Goal: Task Accomplishment & Management: Use online tool/utility

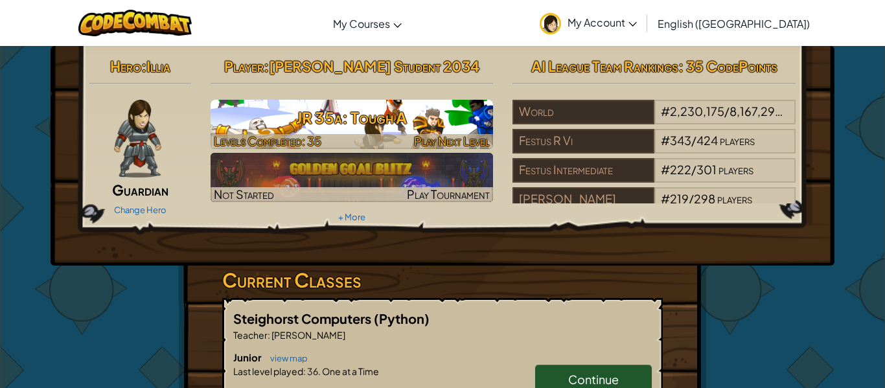
click at [416, 113] on h3 "JR 35a: Tough A" at bounding box center [352, 117] width 283 height 29
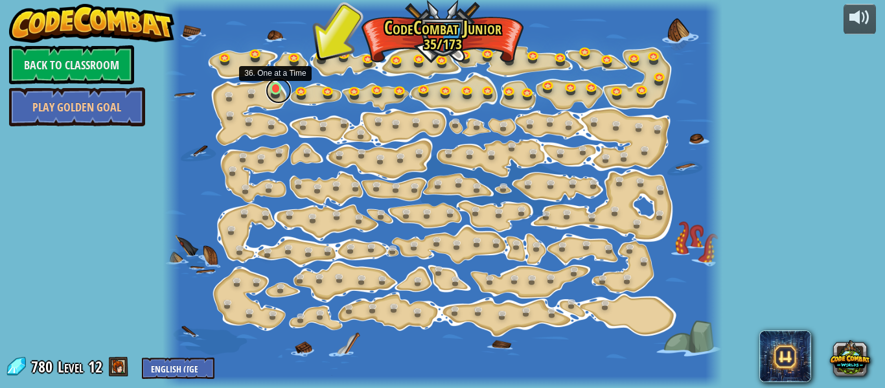
click at [275, 89] on link at bounding box center [279, 91] width 26 height 26
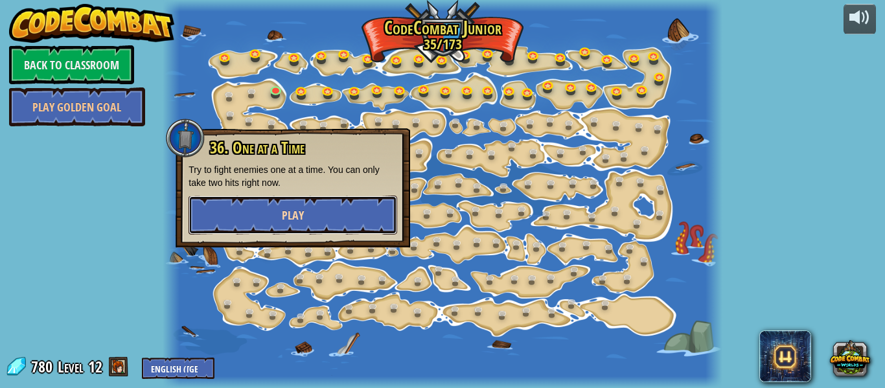
click at [293, 203] on button "Play" at bounding box center [293, 215] width 209 height 39
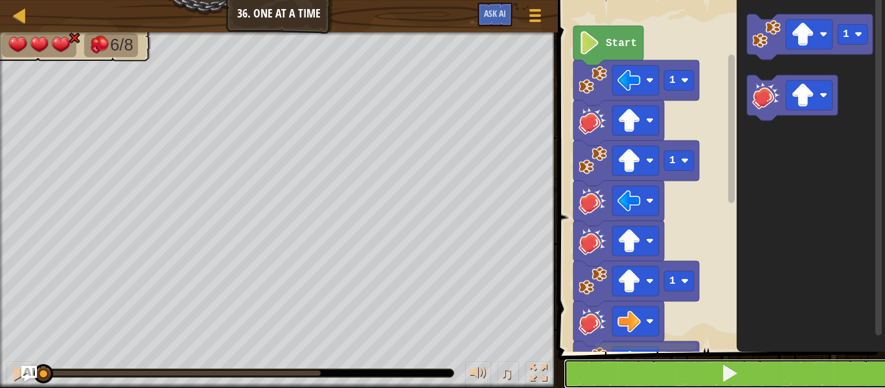
click at [637, 380] on button at bounding box center [729, 374] width 331 height 30
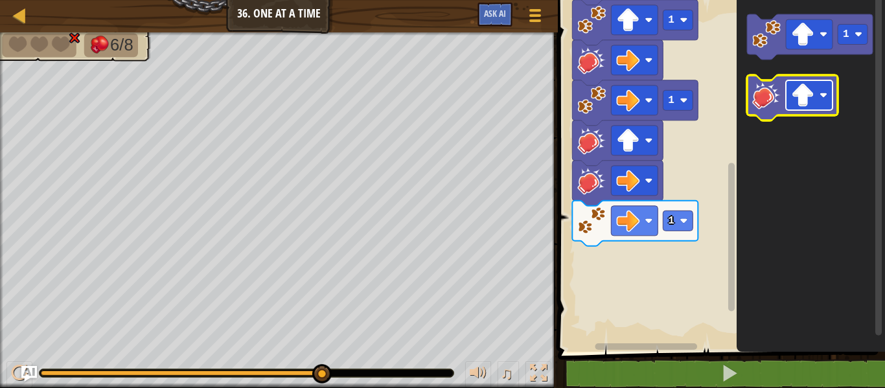
click at [800, 109] on rect "Blockly Workspace" at bounding box center [809, 95] width 47 height 30
click at [809, 102] on image "Blockly Workspace" at bounding box center [802, 95] width 23 height 23
click at [708, 281] on div "1 1 1 1 1 Start 1" at bounding box center [719, 173] width 331 height 358
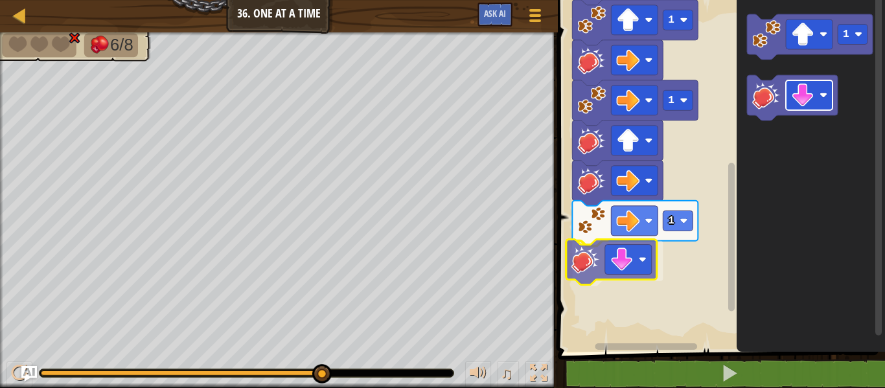
click at [611, 255] on div "1 1 1 1 1 Start 1" at bounding box center [719, 173] width 331 height 358
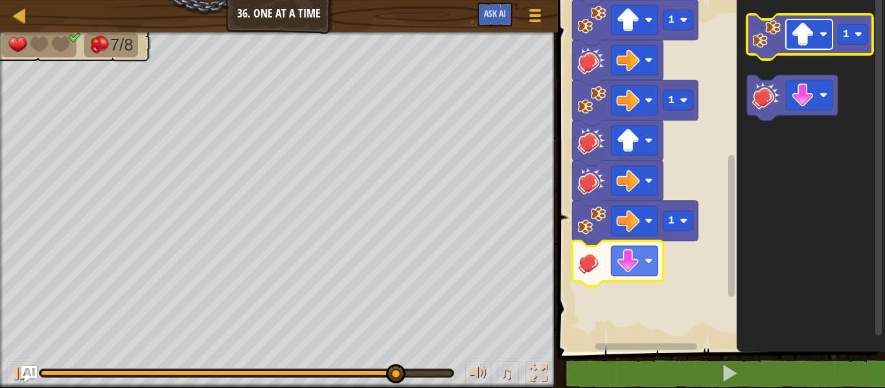
click at [824, 23] on rect "Blockly Workspace" at bounding box center [809, 34] width 47 height 30
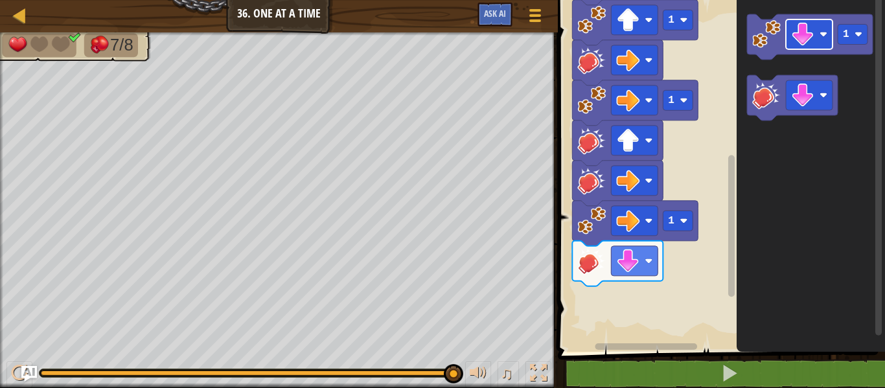
click at [760, 221] on icon "1" at bounding box center [811, 173] width 148 height 358
click at [797, 36] on image "Blockly Workspace" at bounding box center [802, 34] width 23 height 23
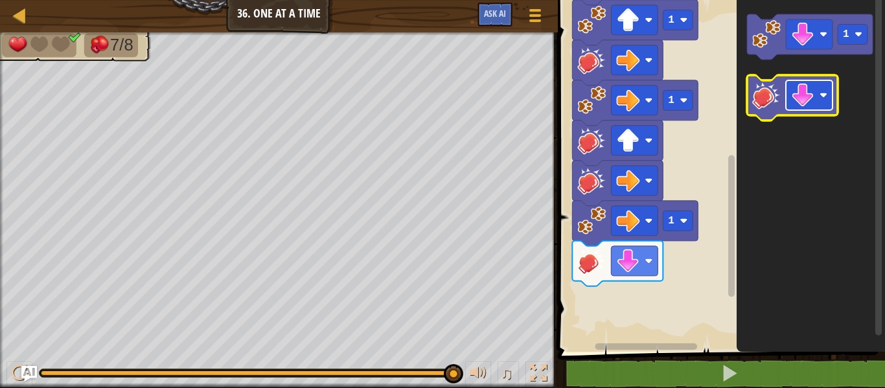
click at [800, 85] on image "Blockly Workspace" at bounding box center [802, 95] width 23 height 23
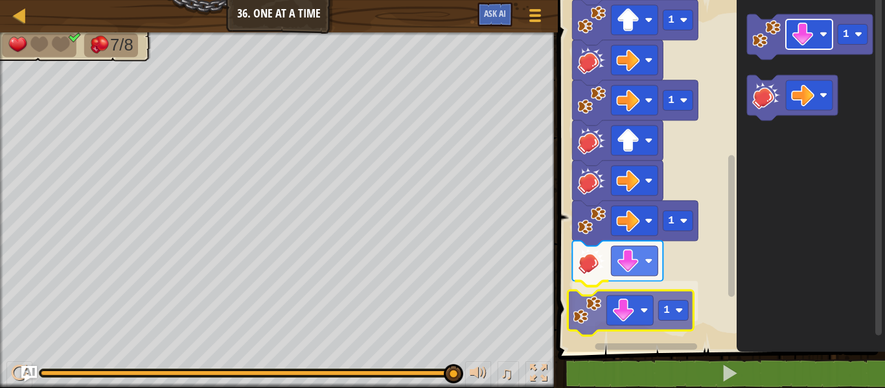
click at [631, 297] on div "1 1 1 1 1 1 Start 1 1" at bounding box center [719, 173] width 331 height 358
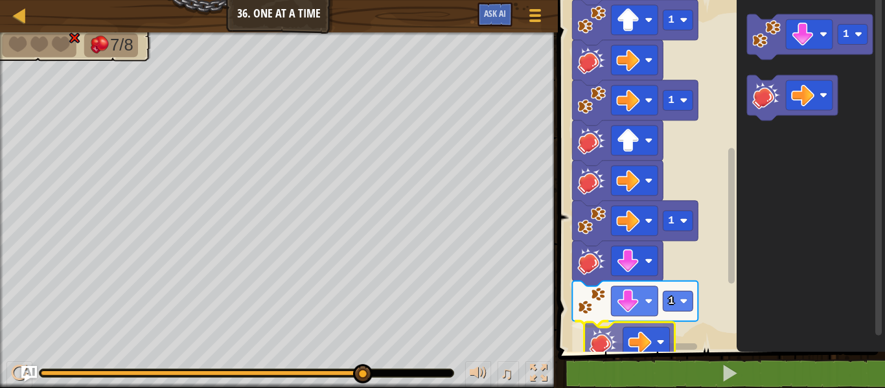
click at [610, 354] on div "1 2 3 4 5 6 7 8 9 10 11 12 go ( 'left' , 1 ) hit ( 'up' ) go ( 'up' , 1 ) hit (…" at bounding box center [719, 202] width 331 height 392
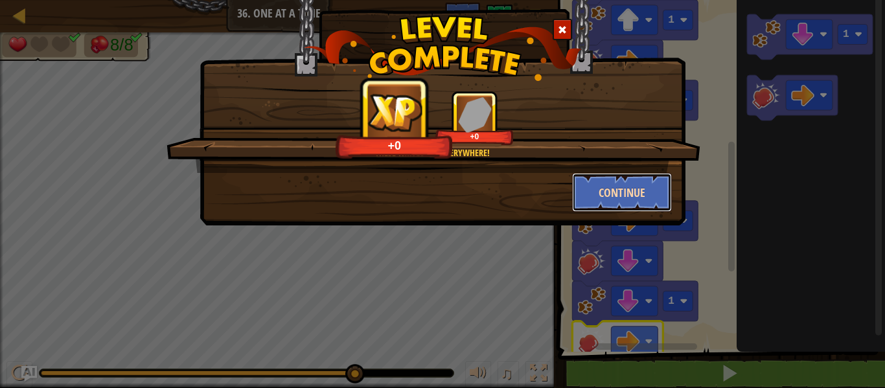
click at [655, 192] on button "Continue" at bounding box center [622, 192] width 100 height 39
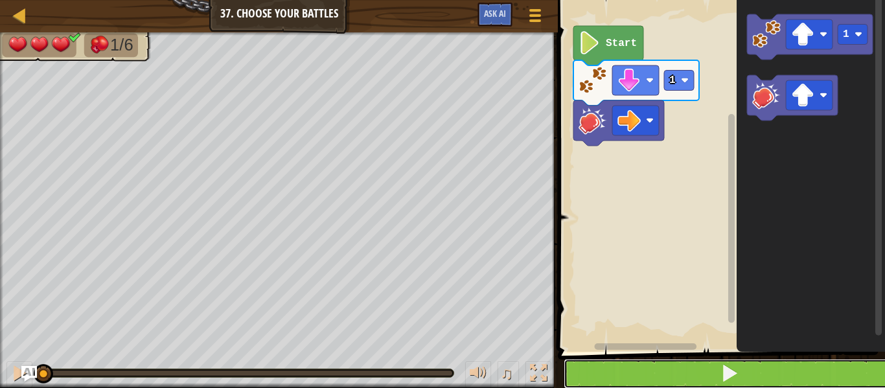
click at [781, 370] on button at bounding box center [729, 374] width 331 height 30
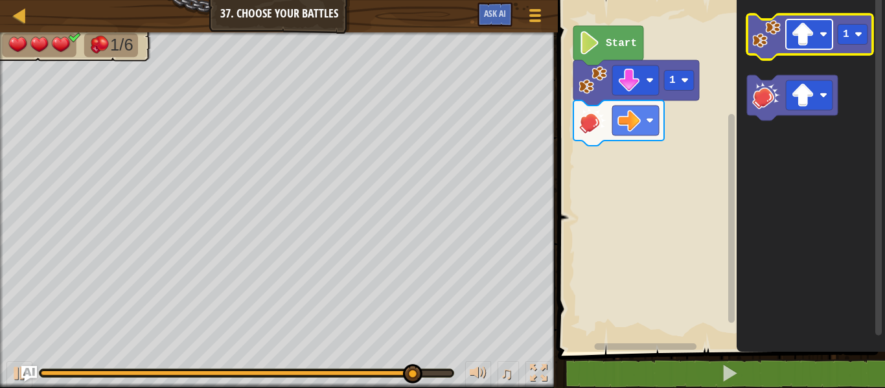
click at [805, 30] on image "Blockly Workspace" at bounding box center [802, 34] width 23 height 23
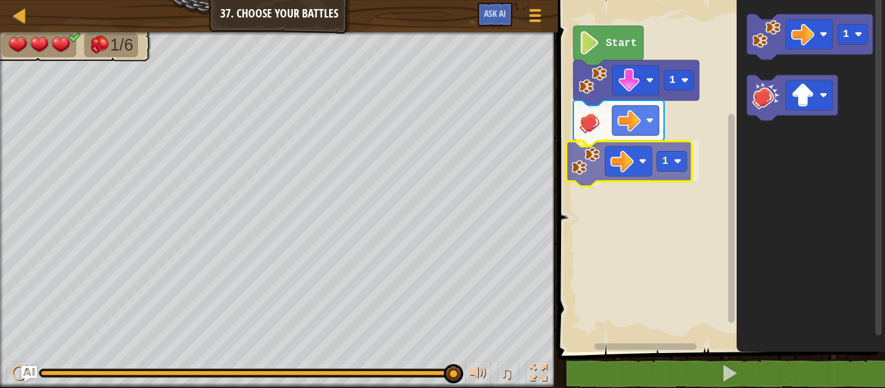
click at [654, 152] on div "Start 1 1 1 1" at bounding box center [719, 173] width 331 height 358
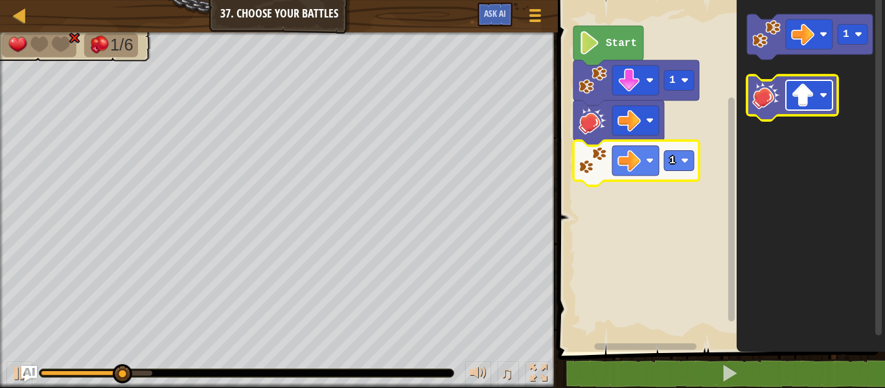
click at [798, 100] on image "Blockly Workspace" at bounding box center [802, 95] width 23 height 23
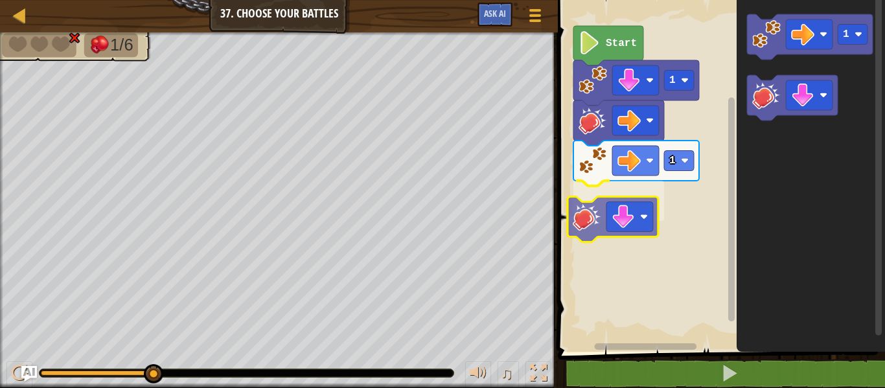
click at [593, 226] on div "Start 1 1 1" at bounding box center [719, 173] width 331 height 358
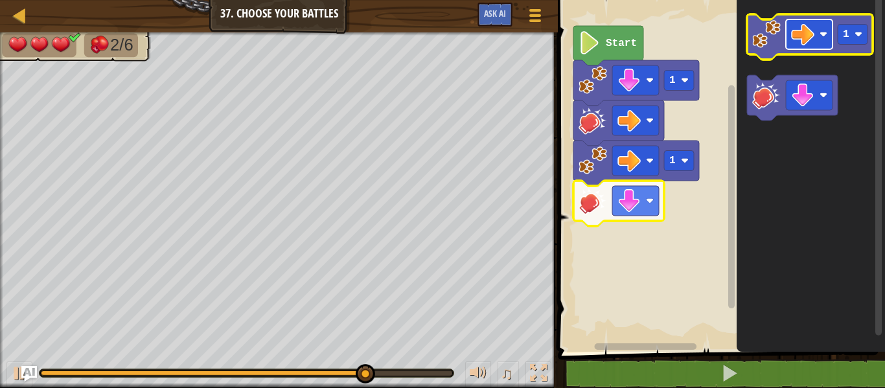
click at [817, 41] on rect "Blockly Workspace" at bounding box center [809, 34] width 47 height 30
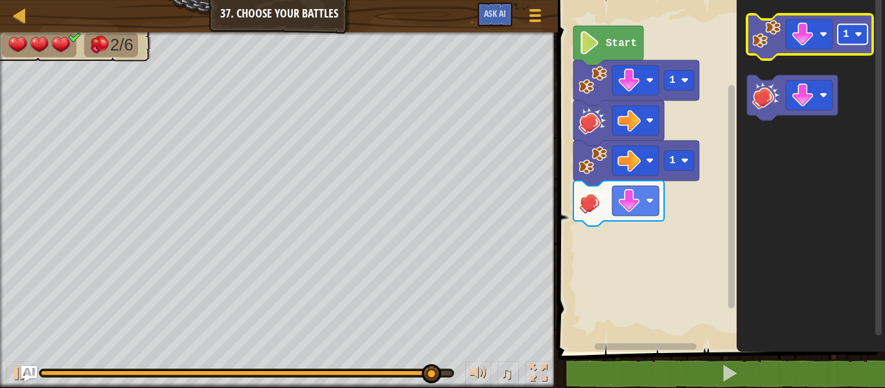
click at [860, 30] on image "Blockly Workspace" at bounding box center [859, 34] width 8 height 8
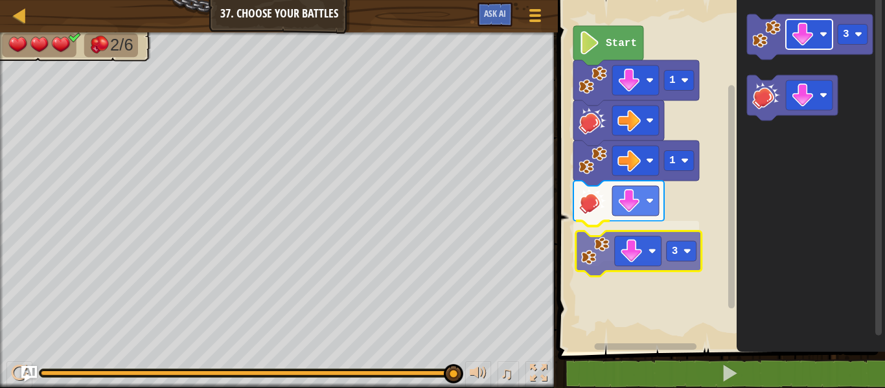
click at [643, 262] on div "Start 1 3 1 3 3" at bounding box center [719, 173] width 331 height 358
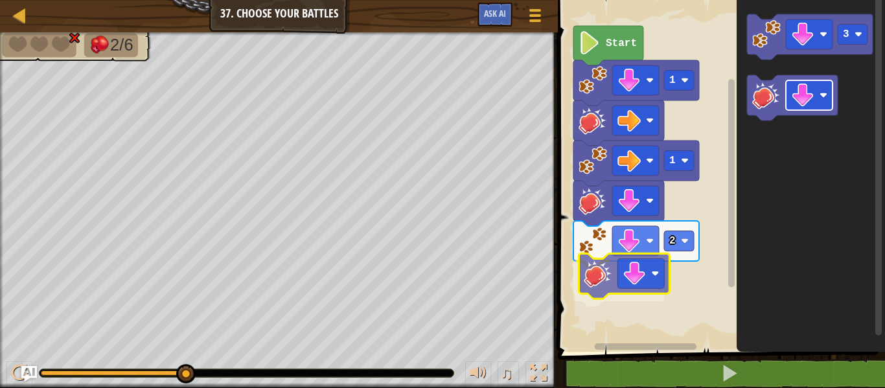
click at [630, 268] on div "Start 1 1 2 3" at bounding box center [719, 173] width 331 height 358
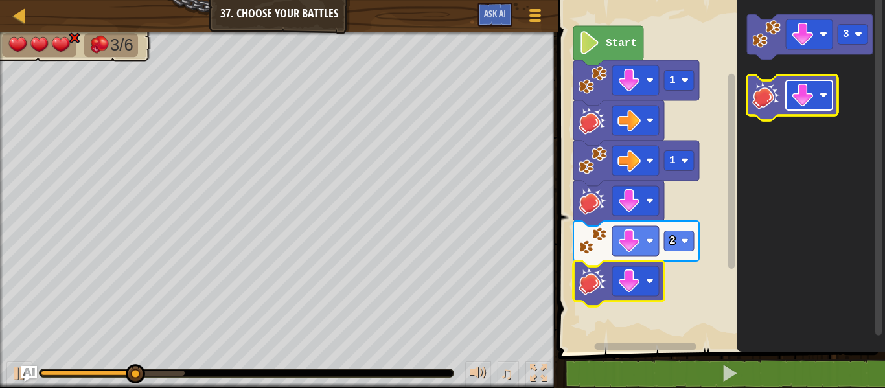
click at [814, 89] on image "Blockly Workspace" at bounding box center [802, 95] width 23 height 23
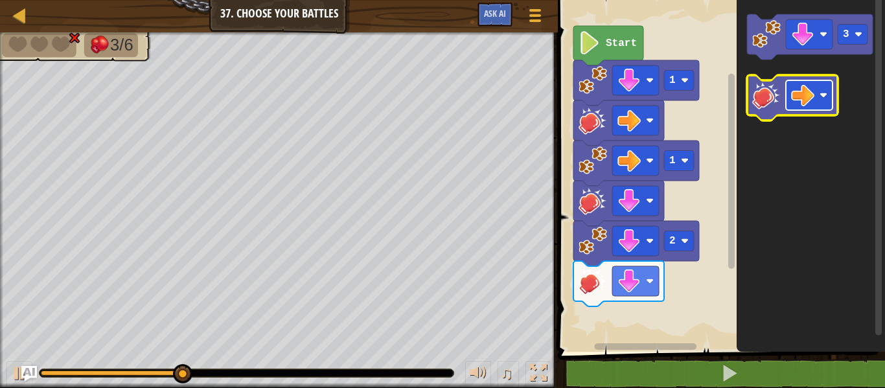
click at [808, 102] on image "Blockly Workspace" at bounding box center [802, 95] width 23 height 23
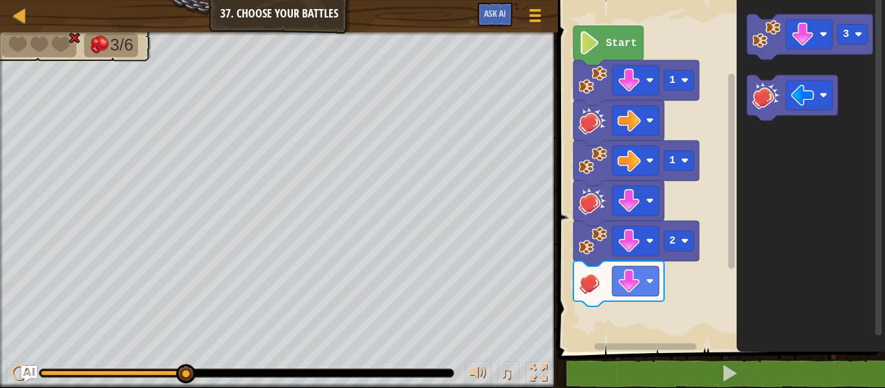
click at [702, 269] on div "Start 1 1 2 3" at bounding box center [719, 173] width 331 height 358
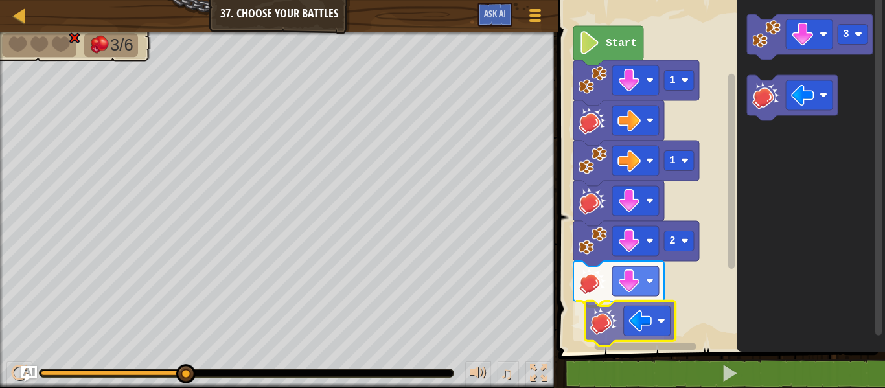
click at [600, 327] on div "Start 1 1 2 3" at bounding box center [719, 173] width 331 height 358
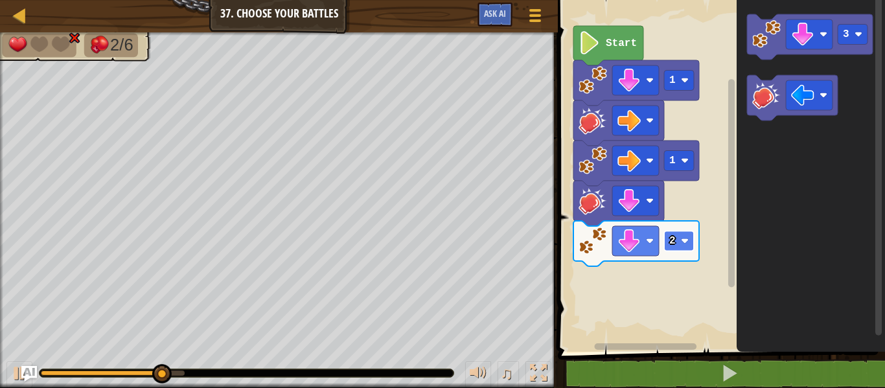
click at [678, 241] on rect "Blockly Workspace" at bounding box center [679, 241] width 30 height 20
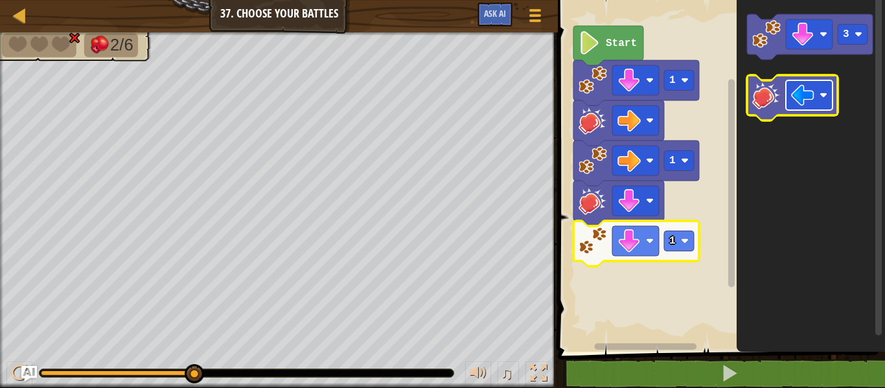
click at [806, 96] on image "Blockly Workspace" at bounding box center [802, 95] width 23 height 23
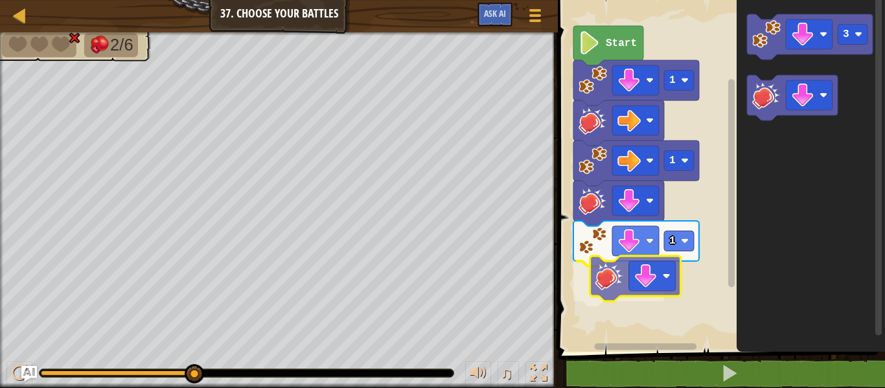
click at [615, 275] on div "Start 1 1 1 3" at bounding box center [719, 173] width 331 height 358
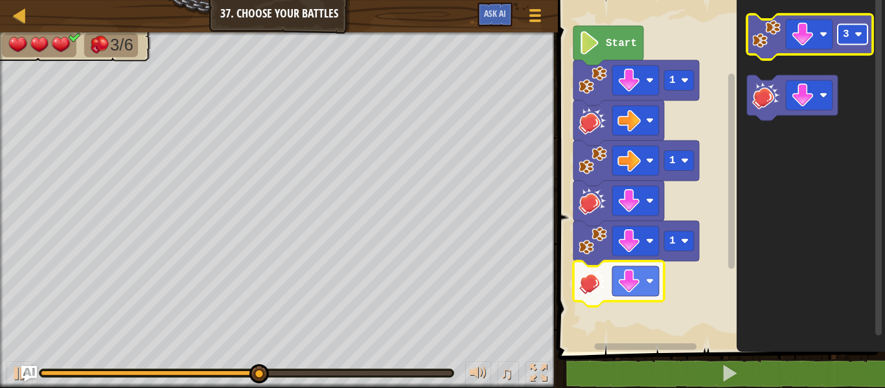
click at [858, 36] on image "Blockly Workspace" at bounding box center [859, 34] width 8 height 8
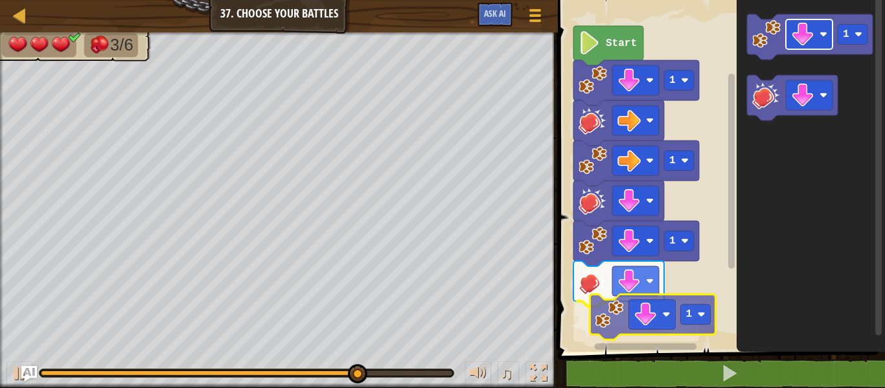
click at [652, 314] on div "Start 1 1 1 1 1 1" at bounding box center [719, 173] width 331 height 358
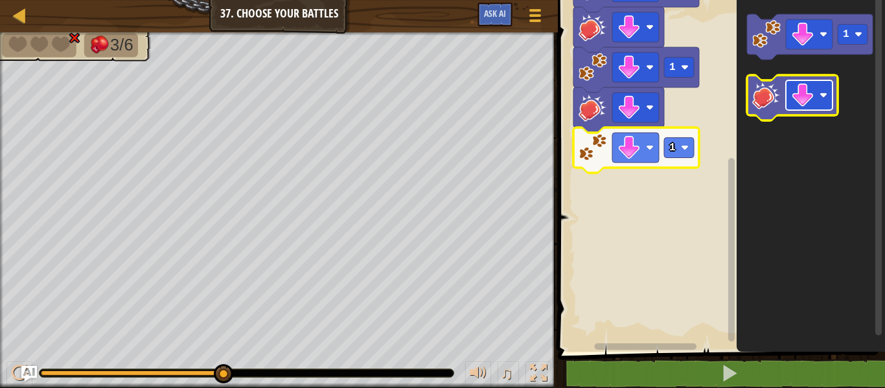
click at [825, 85] on rect "Blockly Workspace" at bounding box center [809, 95] width 47 height 30
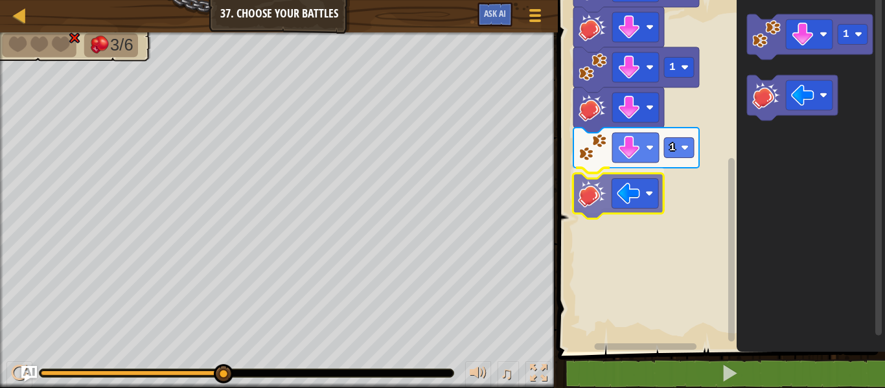
click at [600, 201] on div "Start 1 1 1 1 1" at bounding box center [719, 173] width 331 height 358
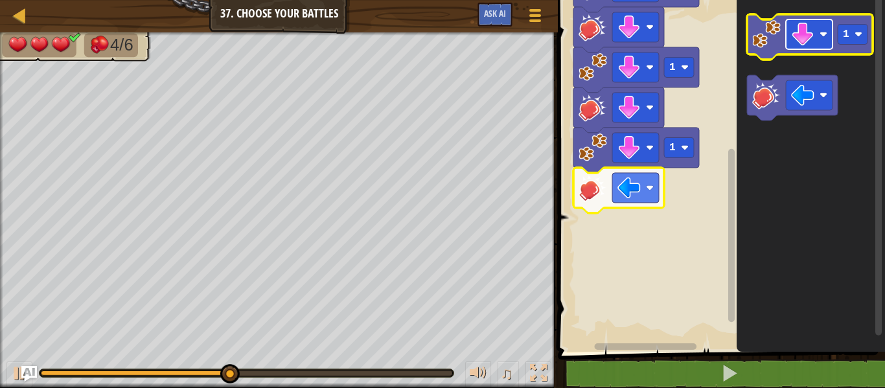
click at [812, 45] on image "Blockly Workspace" at bounding box center [802, 34] width 23 height 23
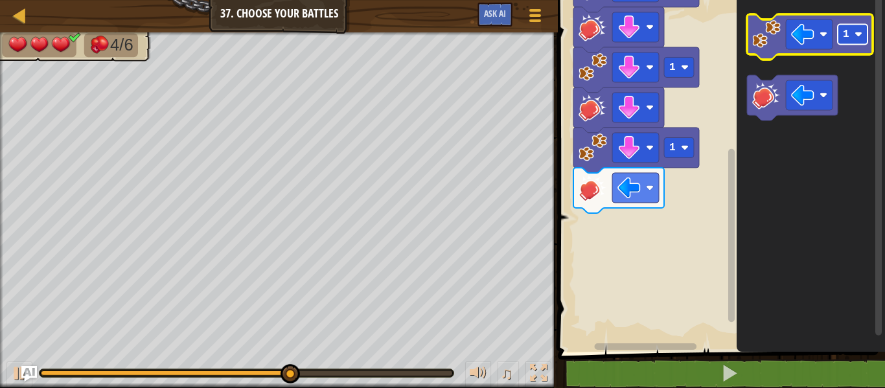
click at [857, 30] on image "Blockly Workspace" at bounding box center [859, 34] width 8 height 8
click at [843, 45] on icon "Blockly Workspace" at bounding box center [810, 36] width 126 height 45
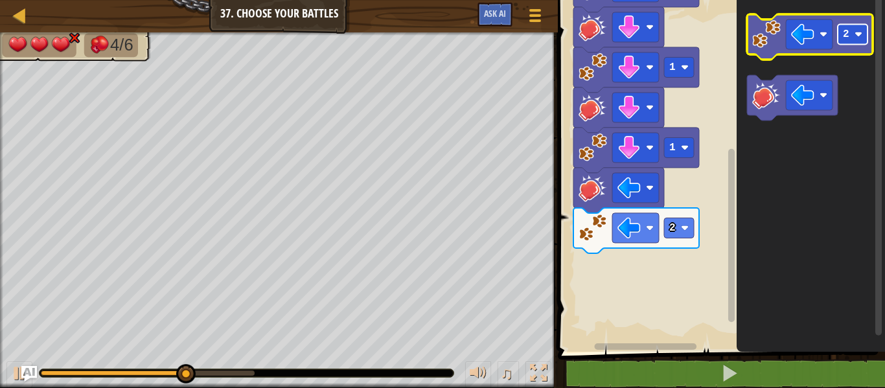
click at [847, 34] on text "2" at bounding box center [846, 35] width 6 height 12
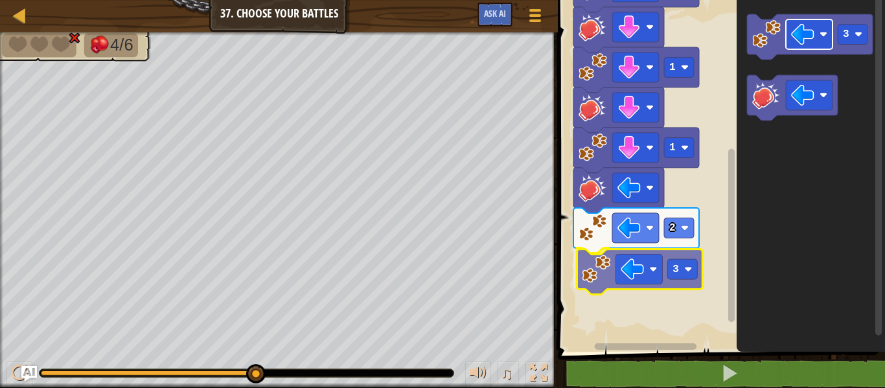
click at [641, 267] on div "Start 1 1 1 1 2 3 3 3" at bounding box center [719, 173] width 331 height 358
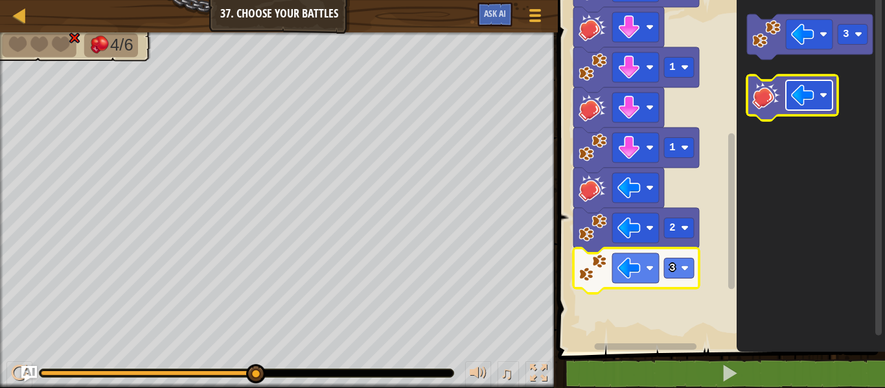
click at [795, 85] on image "Blockly Workspace" at bounding box center [802, 95] width 23 height 23
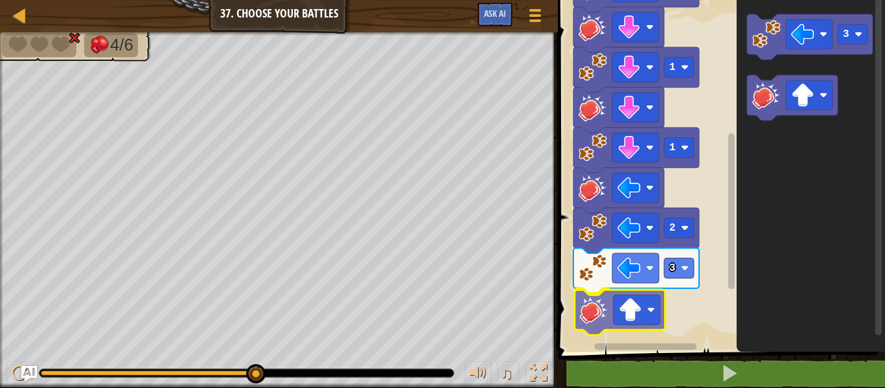
click at [611, 308] on div "Start 1 1 1 1 2 3 3" at bounding box center [719, 173] width 331 height 358
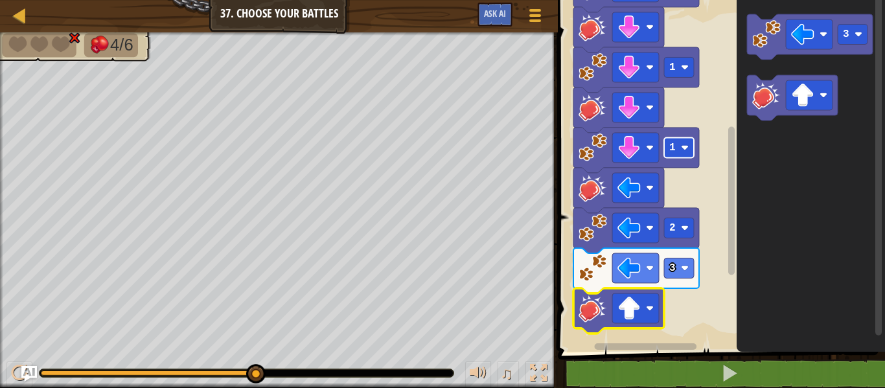
click at [666, 148] on rect "Blockly Workspace" at bounding box center [679, 147] width 30 height 20
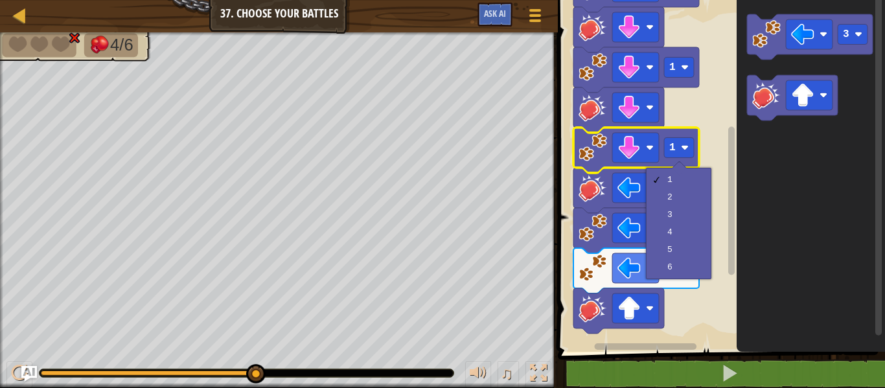
click at [774, 141] on icon "Blockly Workspace" at bounding box center [811, 173] width 148 height 358
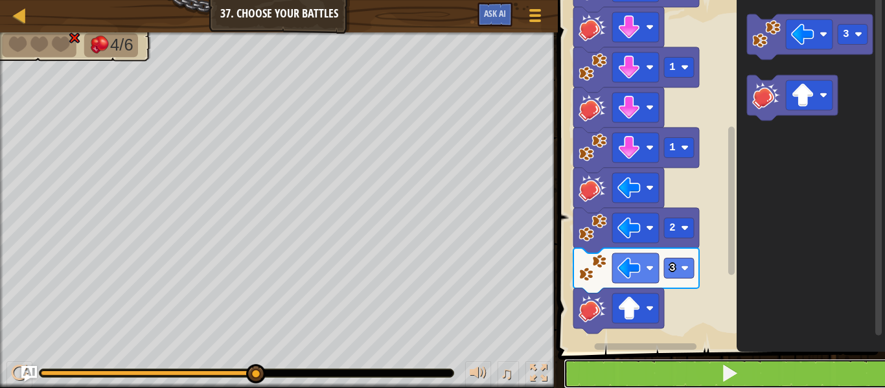
click at [667, 375] on button at bounding box center [729, 374] width 331 height 30
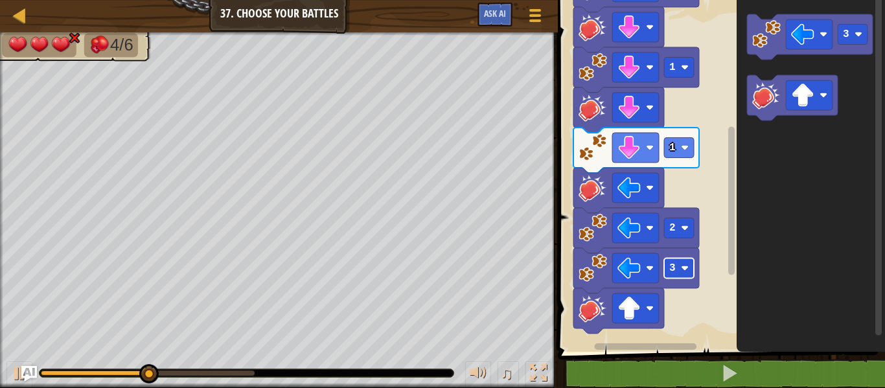
click at [679, 270] on rect "Blockly Workspace" at bounding box center [679, 268] width 30 height 20
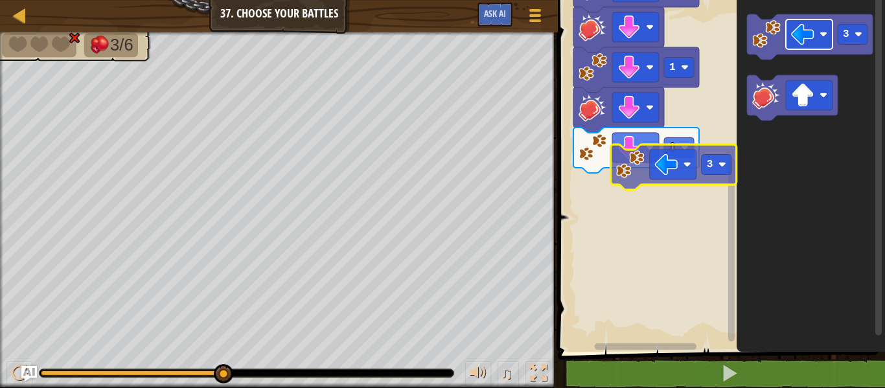
click at [627, 178] on div "Start 1 1 1 1 3 3" at bounding box center [719, 173] width 331 height 358
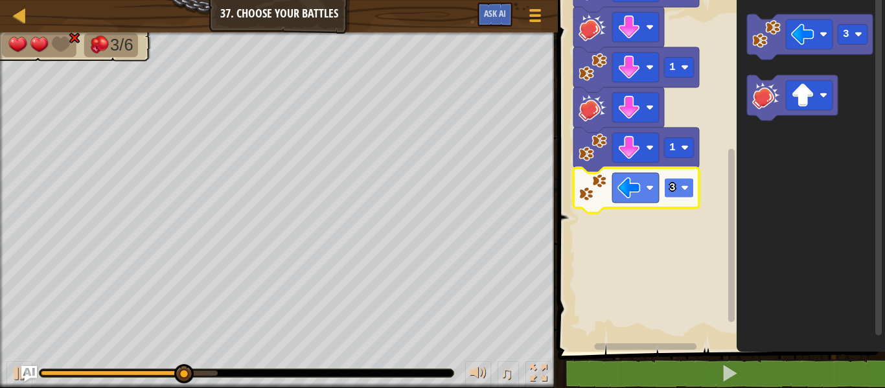
click at [684, 185] on image "Blockly Workspace" at bounding box center [685, 188] width 8 height 8
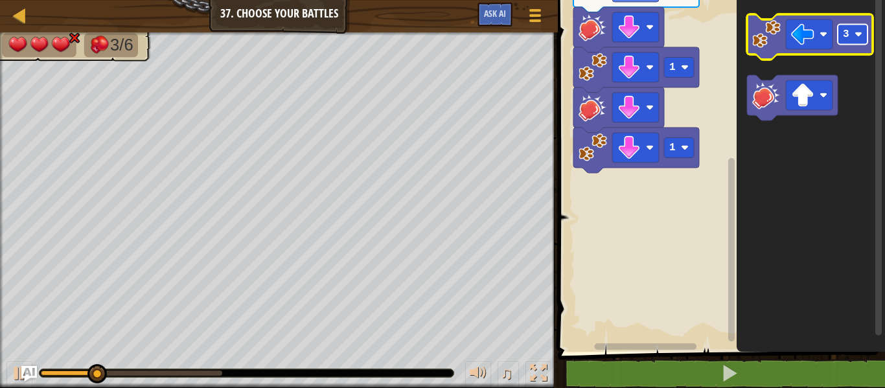
click at [864, 32] on rect "Blockly Workspace" at bounding box center [853, 35] width 30 height 20
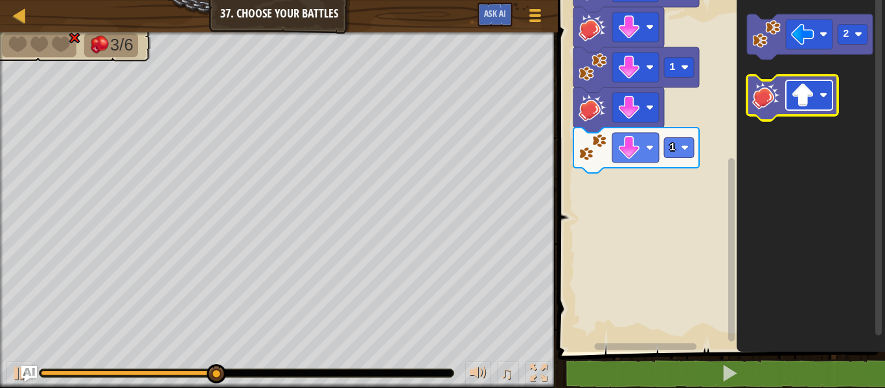
click at [811, 100] on image "Blockly Workspace" at bounding box center [802, 95] width 23 height 23
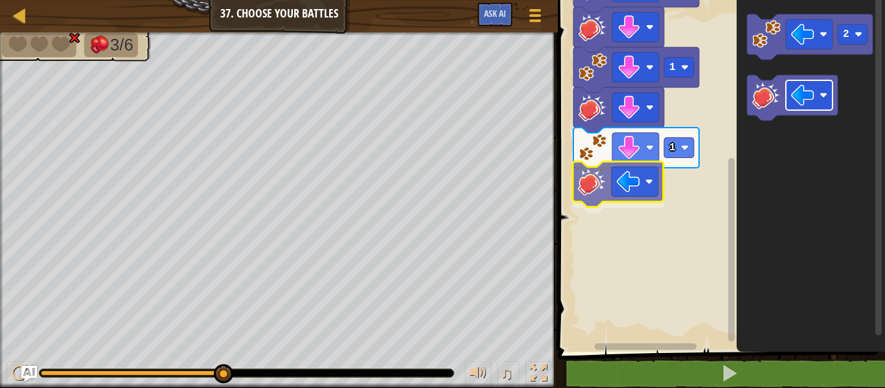
click at [621, 189] on div "Start 1 1 1 1 2" at bounding box center [719, 173] width 331 height 358
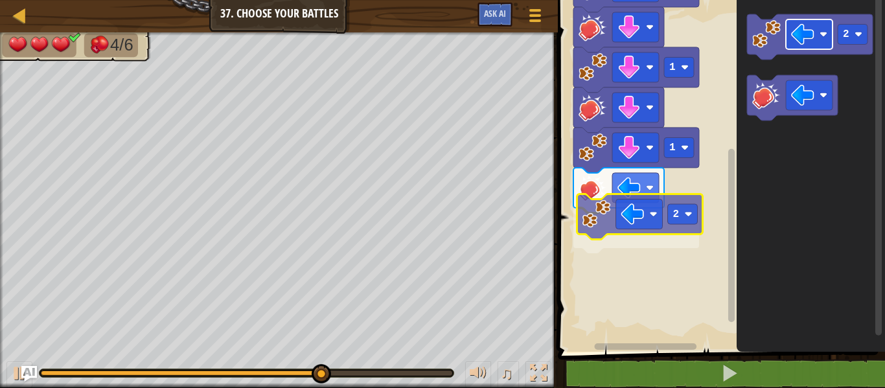
click at [654, 211] on div "Start 1 1 1 1 2 2 2" at bounding box center [719, 173] width 331 height 358
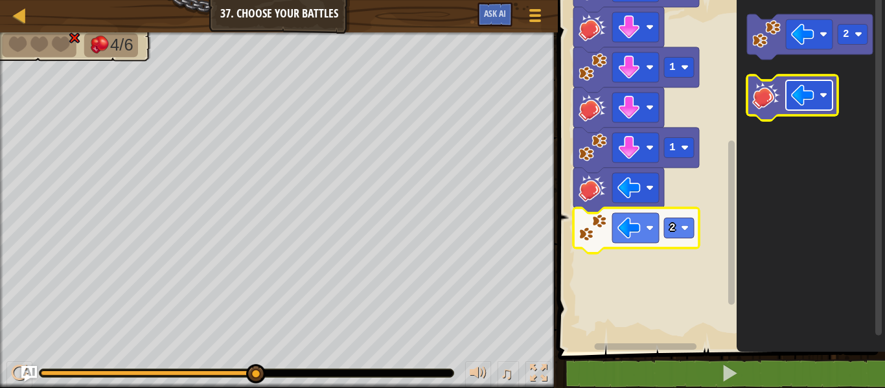
click at [809, 102] on image "Blockly Workspace" at bounding box center [802, 95] width 23 height 23
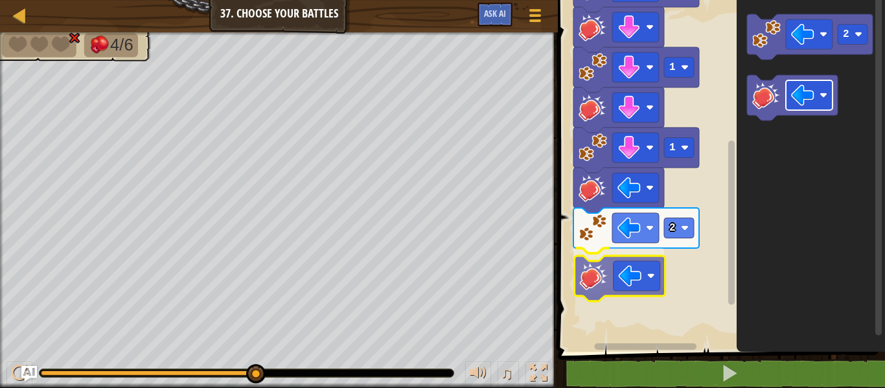
click at [623, 270] on div "Start 1 1 1 1 2 2" at bounding box center [719, 173] width 331 height 358
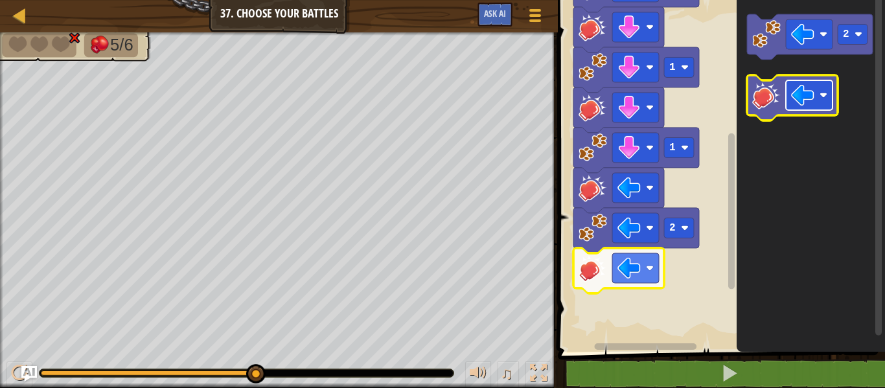
click at [825, 88] on rect "Blockly Workspace" at bounding box center [809, 95] width 47 height 30
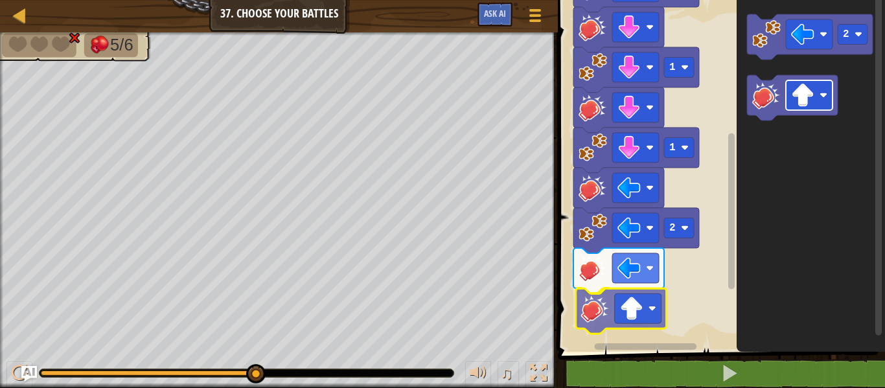
click at [617, 303] on div "Start 1 1 1 1 2 2" at bounding box center [719, 173] width 331 height 358
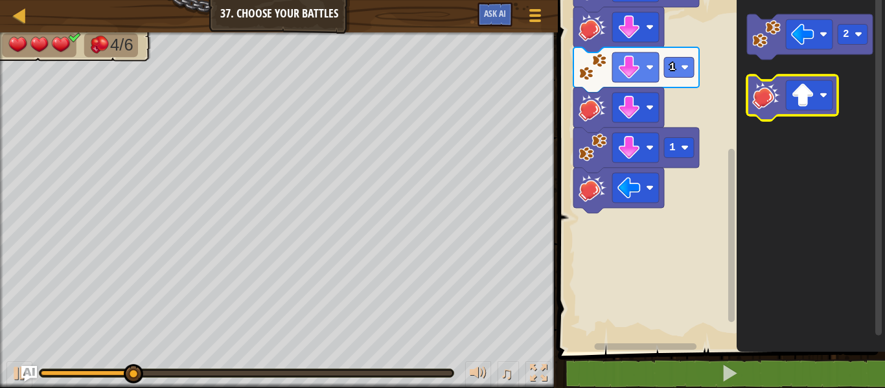
click at [758, 89] on g "2" at bounding box center [810, 67] width 126 height 106
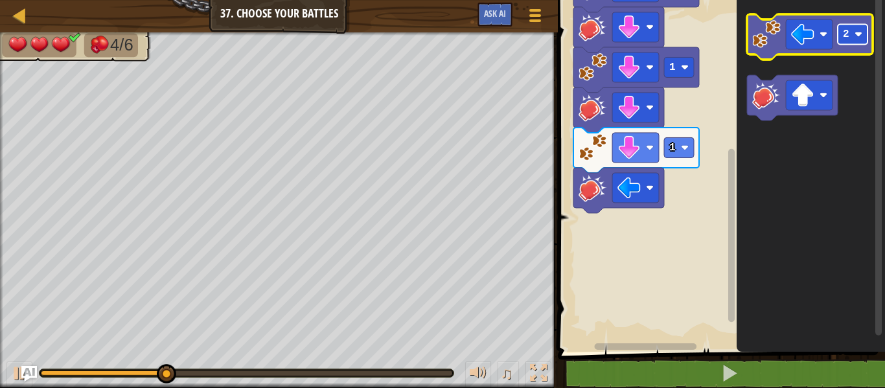
click at [845, 34] on text "2" at bounding box center [846, 35] width 6 height 12
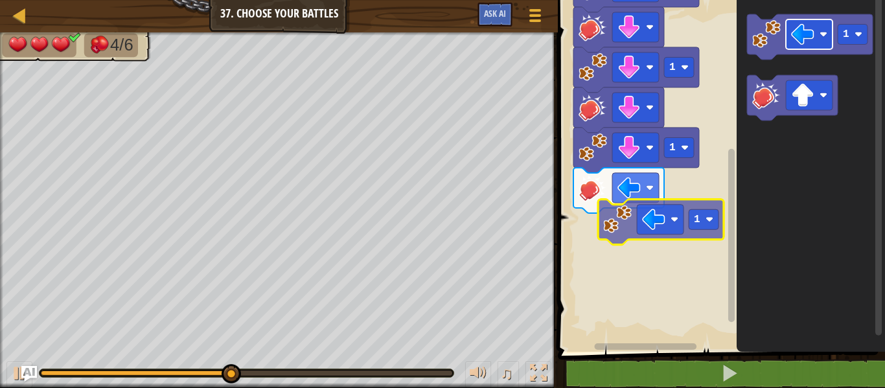
click at [662, 221] on div "Start 1 1 1 1 1 1" at bounding box center [719, 173] width 331 height 358
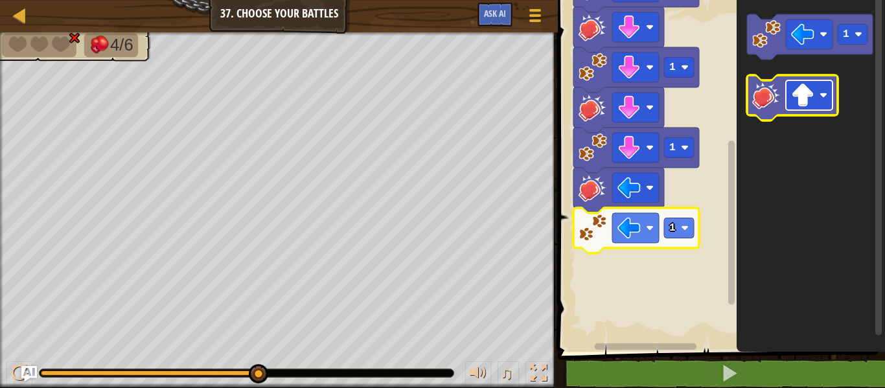
click at [803, 96] on image "Blockly Workspace" at bounding box center [802, 95] width 23 height 23
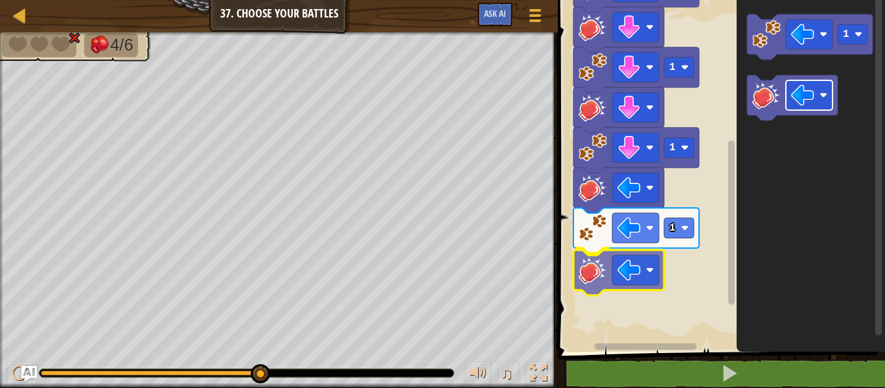
click at [623, 269] on div "Start 1 1 1 1 1 1" at bounding box center [719, 173] width 331 height 358
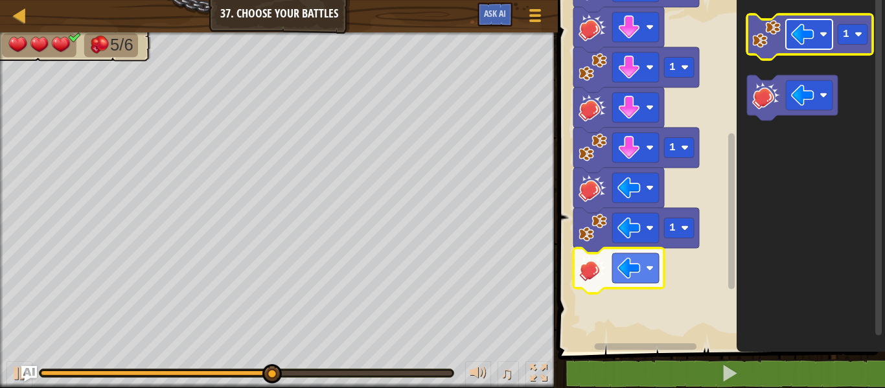
click at [817, 33] on rect "Blockly Workspace" at bounding box center [809, 34] width 47 height 30
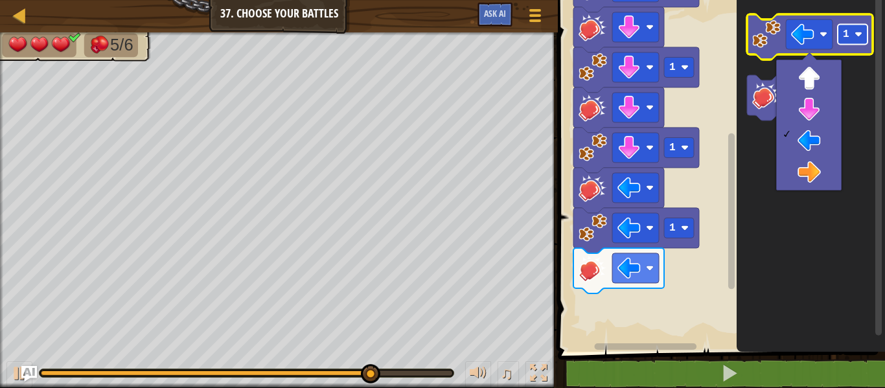
click at [852, 30] on rect "Blockly Workspace" at bounding box center [853, 35] width 30 height 20
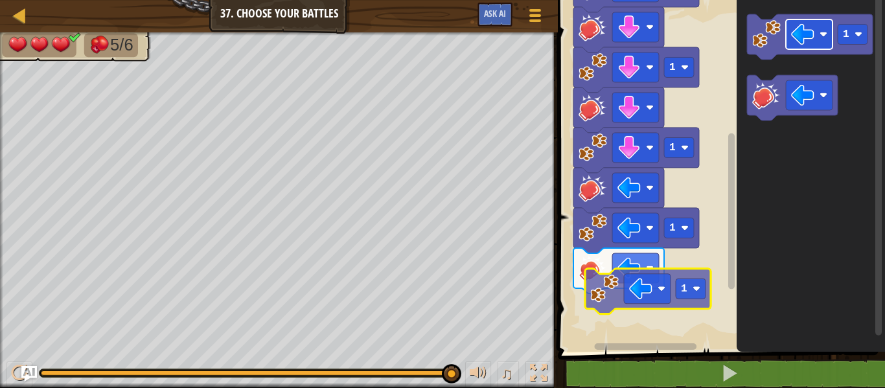
click at [657, 289] on div "Start 1 1 1 1 1 1 1 1" at bounding box center [719, 173] width 331 height 358
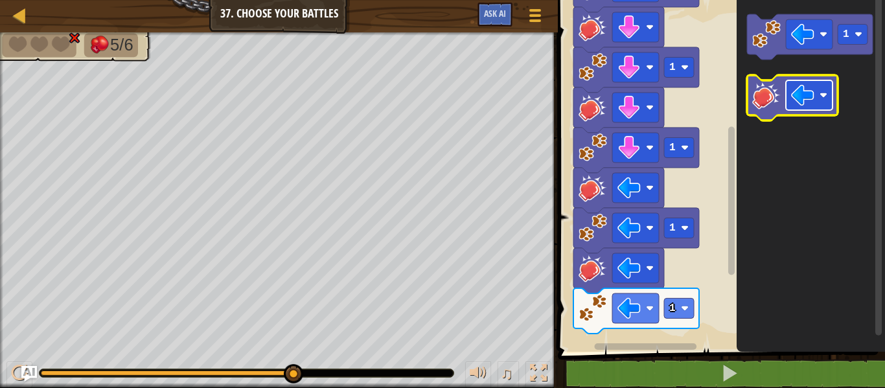
click at [805, 101] on image "Blockly Workspace" at bounding box center [802, 95] width 23 height 23
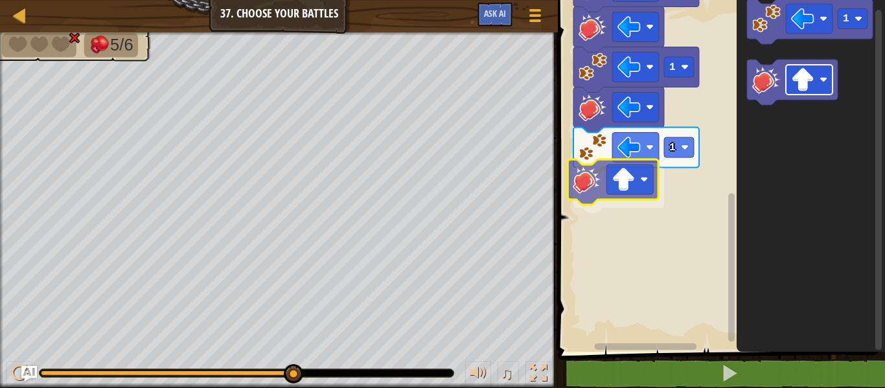
click at [625, 184] on div "1 1 1 1 1 1 Start 1" at bounding box center [719, 173] width 331 height 358
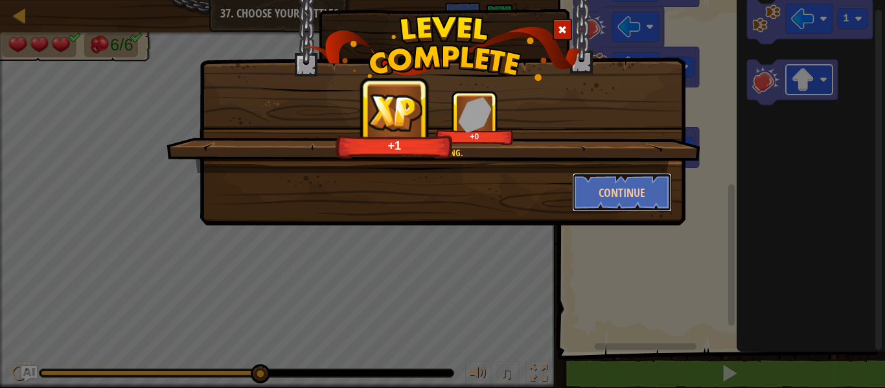
click at [625, 184] on button "Continue" at bounding box center [622, 192] width 100 height 39
